Goal: Find specific page/section

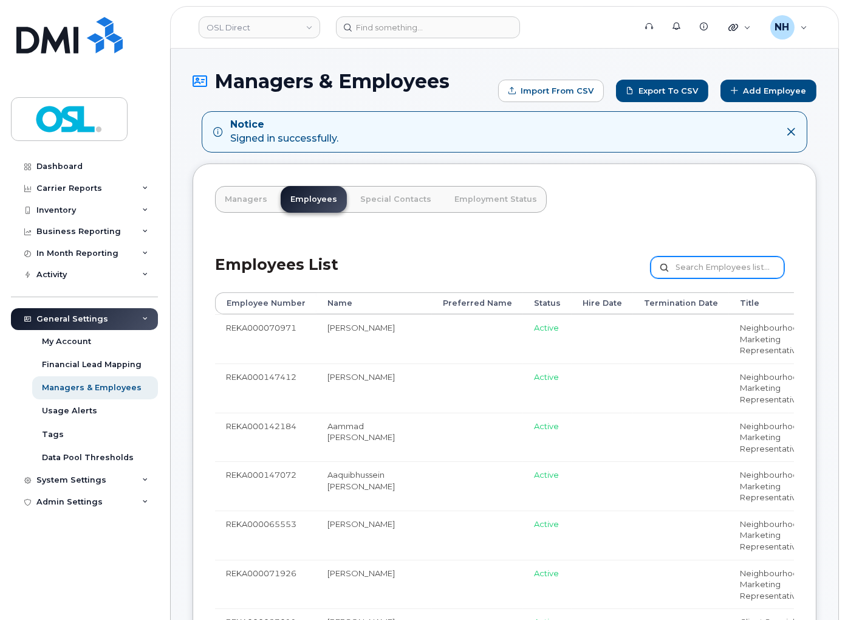
click at [692, 270] on input "text" at bounding box center [718, 267] width 134 height 22
paste input "REKA000069807"
type input "REKA000069807"
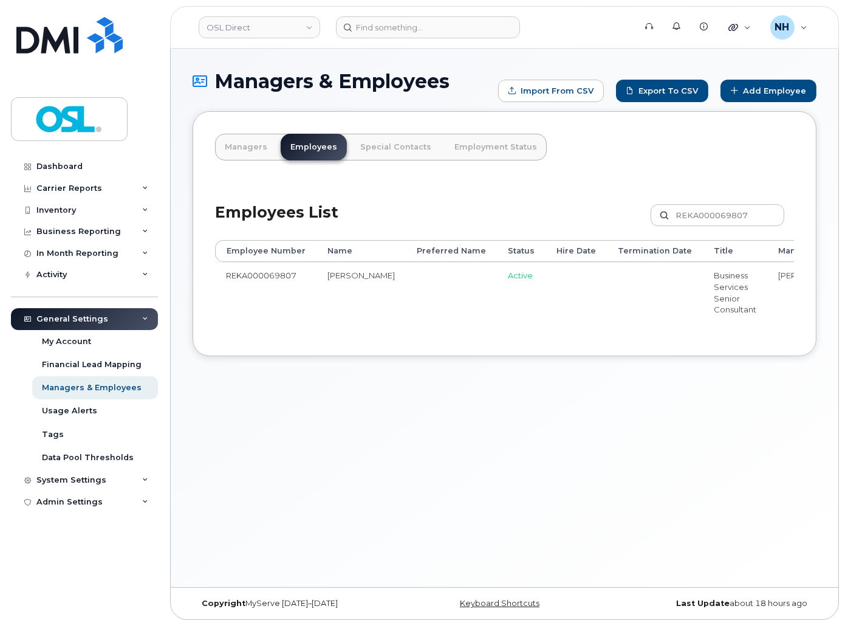
click at [439, 289] on td at bounding box center [451, 292] width 91 height 60
